Goal: Task Accomplishment & Management: Manage account settings

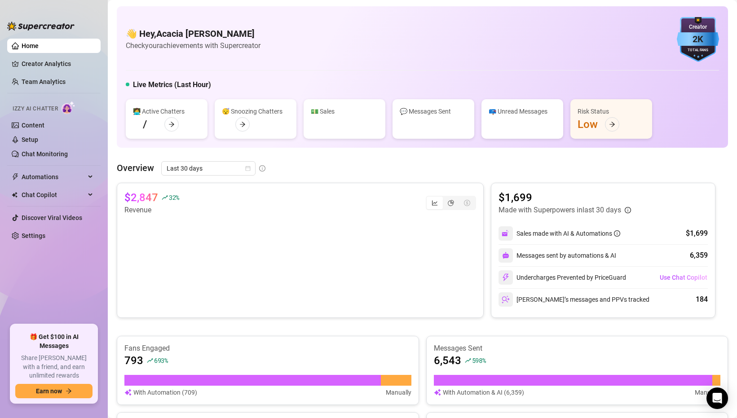
scroll to position [186, 0]
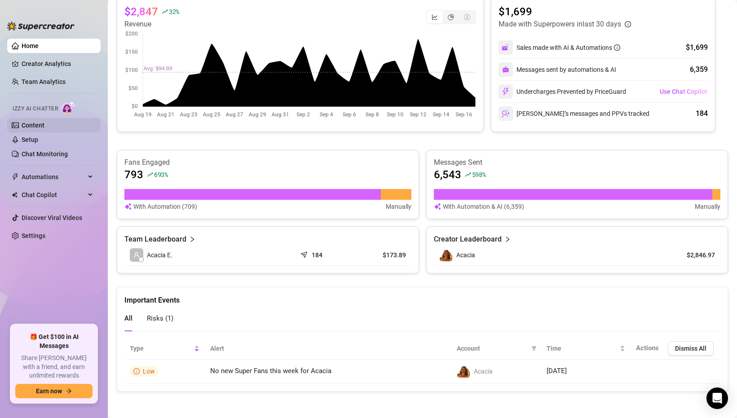
click at [44, 127] on link "Content" at bounding box center [33, 125] width 23 height 7
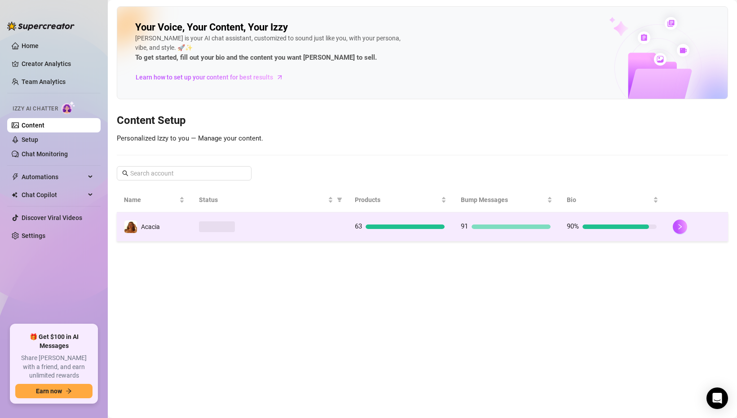
click at [258, 226] on div at bounding box center [269, 226] width 141 height 11
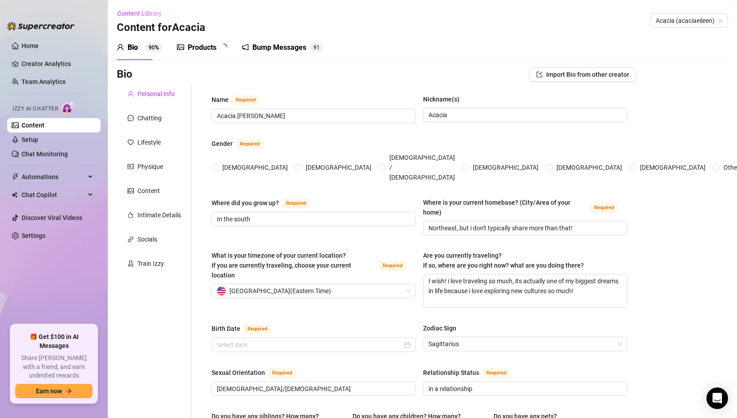
radio input "true"
type input "[DATE]"
click at [208, 44] on div "Products" at bounding box center [202, 47] width 29 height 11
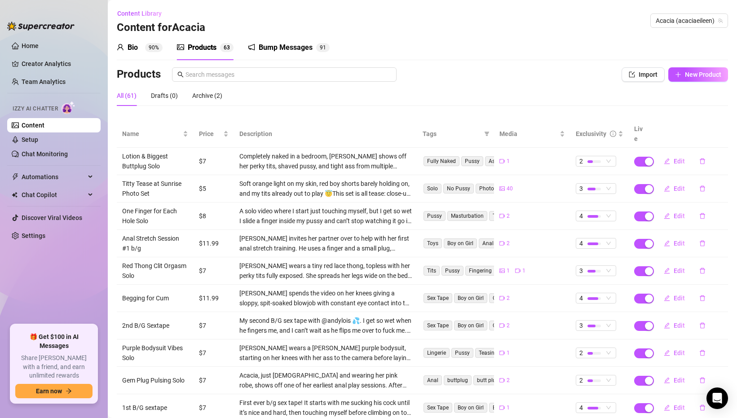
click at [231, 84] on div "Products Import New Product" at bounding box center [422, 76] width 611 height 18
click at [234, 79] on input "text" at bounding box center [289, 75] width 206 height 10
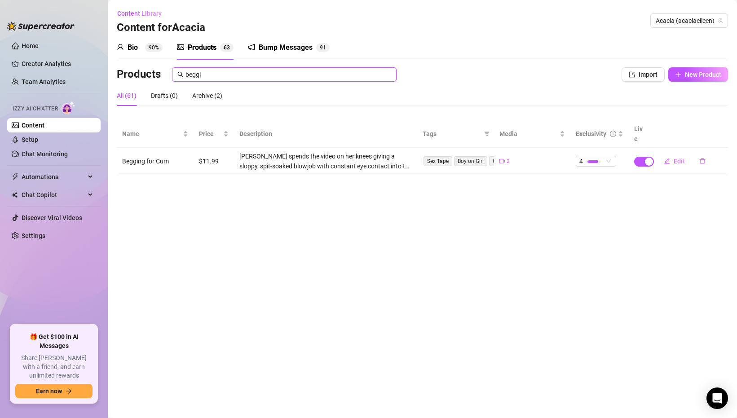
type input "beggi"
click at [40, 152] on link "Chat Monitoring" at bounding box center [45, 153] width 46 height 7
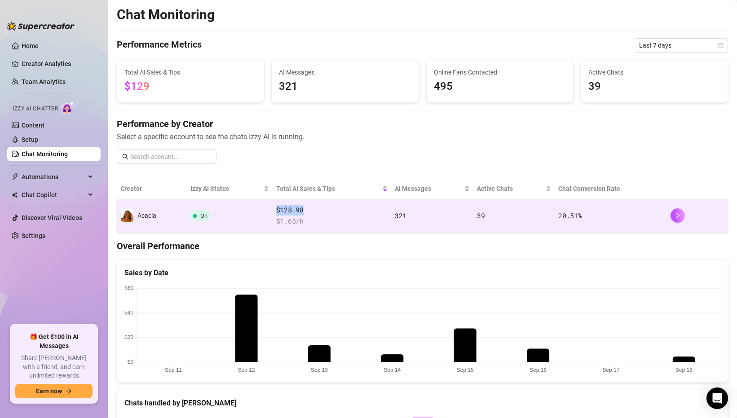
click at [369, 205] on td "$128.98 $ 1.65 /h" at bounding box center [332, 215] width 119 height 33
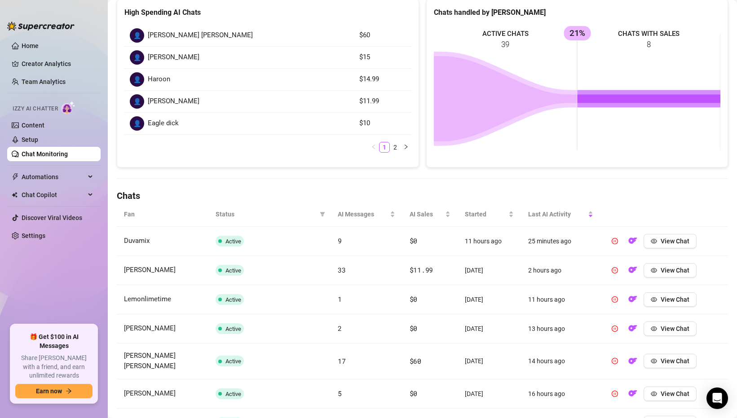
scroll to position [289, 0]
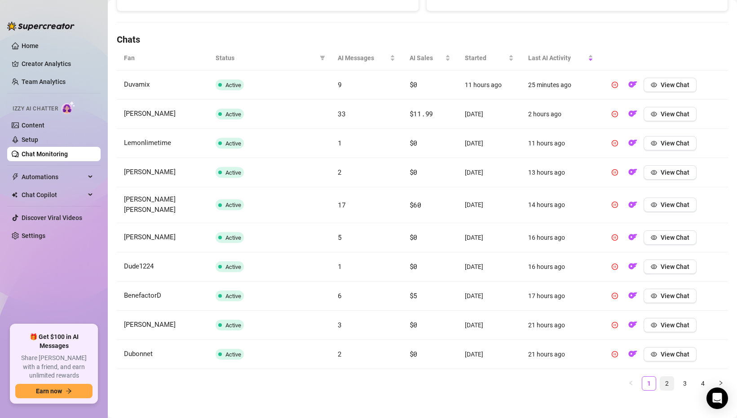
click at [667, 378] on link "2" at bounding box center [666, 383] width 13 height 13
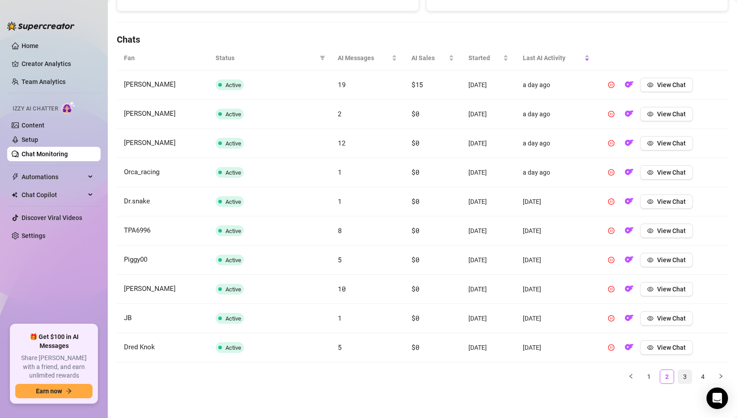
click at [679, 377] on link "3" at bounding box center [684, 376] width 13 height 13
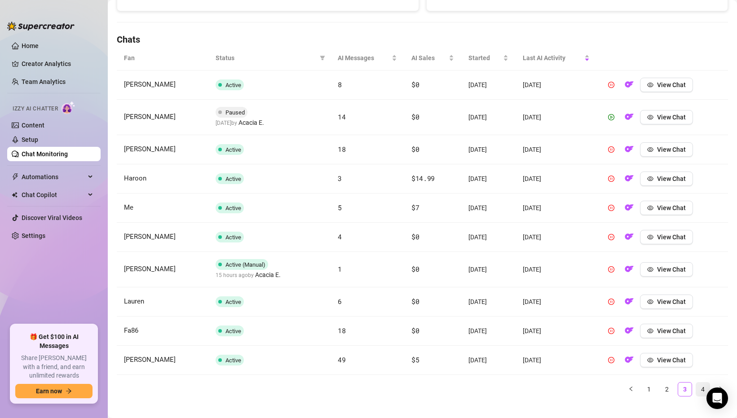
click at [702, 385] on link "4" at bounding box center [702, 389] width 13 height 13
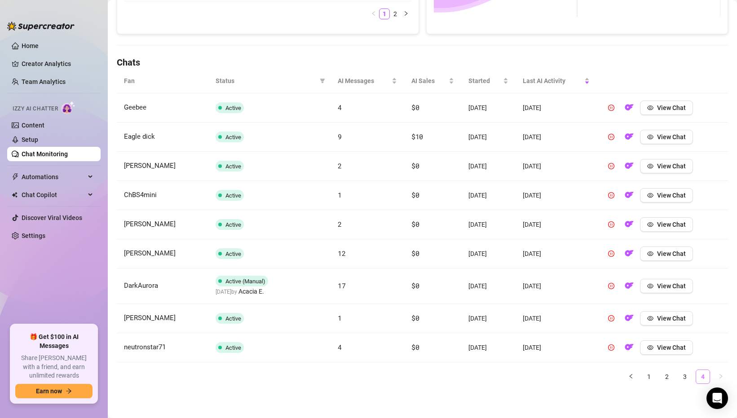
scroll to position [266, 0]
click at [649, 376] on link "1" at bounding box center [648, 376] width 13 height 13
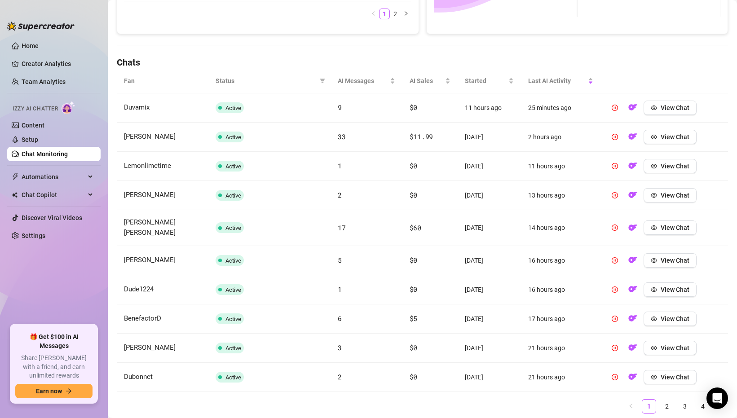
click at [36, 37] on ul "Home Creator Analytics Team Analytics Izzy AI Chatter Content Setup Chat Monito…" at bounding box center [53, 178] width 93 height 286
click at [29, 43] on link "Home" at bounding box center [30, 45] width 17 height 7
